Goal: Navigation & Orientation: Find specific page/section

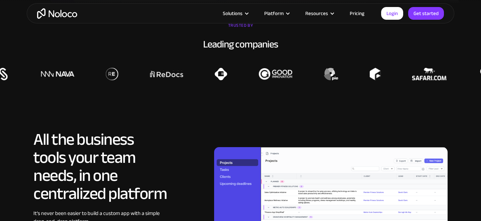
scroll to position [597, 0]
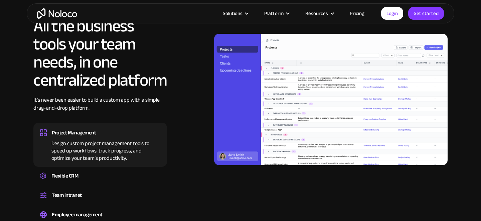
drag, startPoint x: 222, startPoint y: 60, endPoint x: 233, endPoint y: 83, distance: 25.4
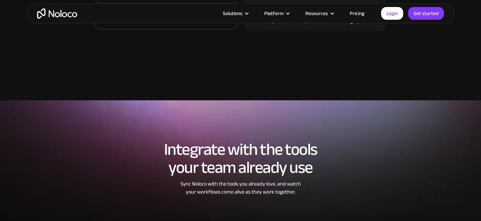
scroll to position [1206, 0]
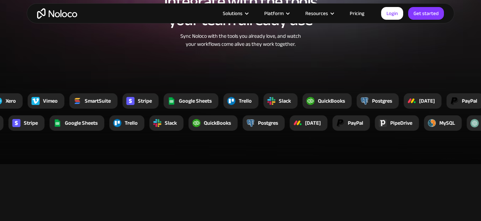
click at [362, 11] on link "Pricing" at bounding box center [357, 13] width 31 height 9
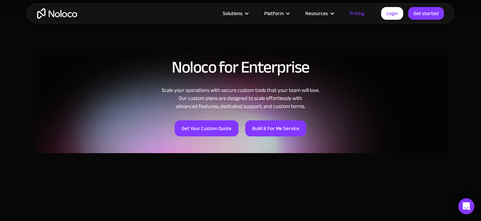
scroll to position [571, 0]
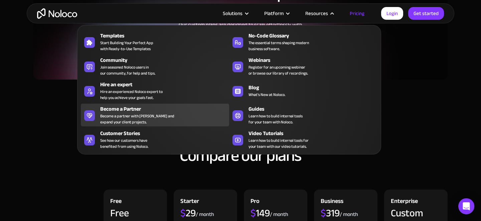
click at [133, 118] on div "Become a partner with Noloco and expand your client projects." at bounding box center [137, 119] width 74 height 12
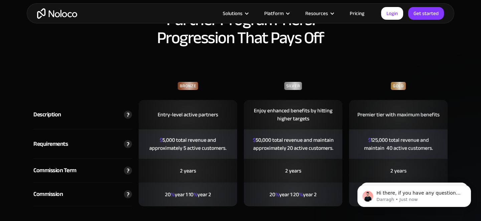
scroll to position [1512, 0]
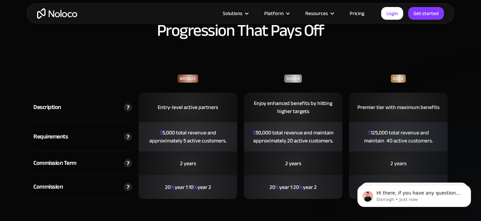
click at [46, 16] on img "home" at bounding box center [57, 13] width 40 height 10
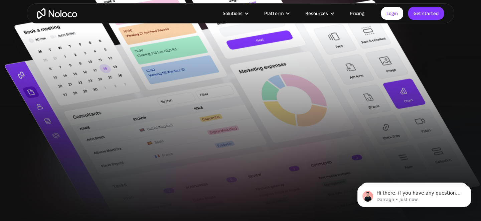
scroll to position [28, 0]
